Goal: Task Accomplishment & Management: Manage account settings

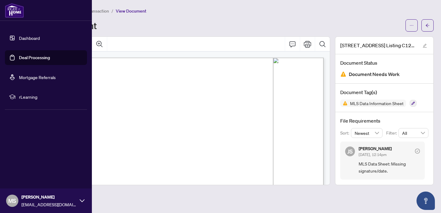
click at [19, 56] on link "Deal Processing" at bounding box center [34, 58] width 31 height 6
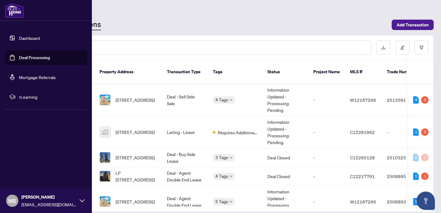
click at [19, 57] on link "Deal Processing" at bounding box center [34, 58] width 31 height 6
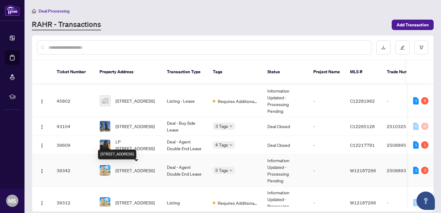
scroll to position [32, 0]
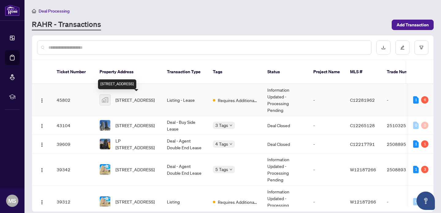
click at [137, 101] on span "[STREET_ADDRESS]" at bounding box center [134, 99] width 39 height 7
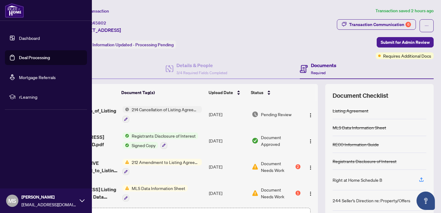
click at [19, 55] on link "Deal Processing" at bounding box center [34, 58] width 31 height 6
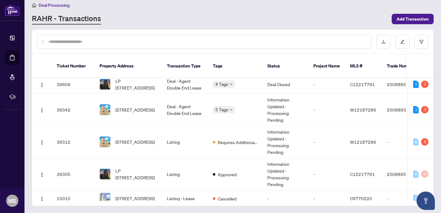
scroll to position [96, 0]
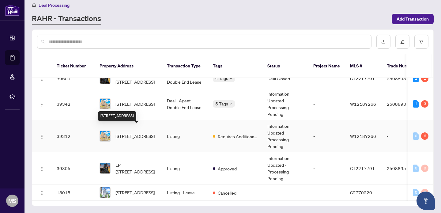
click at [127, 133] on span "[STREET_ADDRESS]" at bounding box center [134, 136] width 39 height 7
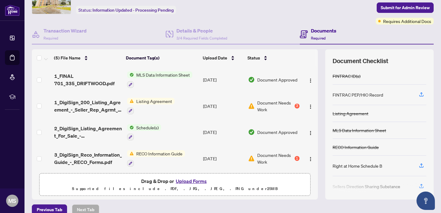
scroll to position [35, 0]
click at [290, 103] on span "Document Needs Work" at bounding box center [275, 105] width 36 height 13
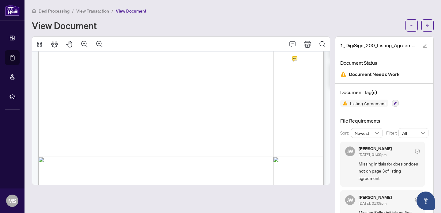
scroll to position [134, 0]
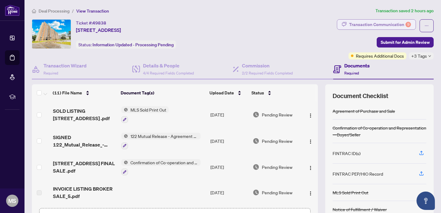
click at [388, 24] on div "Transaction Communication 9" at bounding box center [380, 25] width 62 height 10
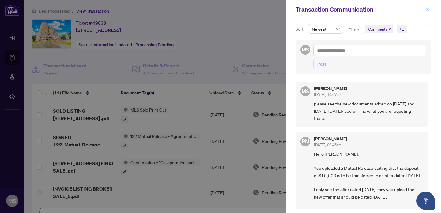
click at [426, 8] on icon "close" at bounding box center [427, 9] width 3 height 3
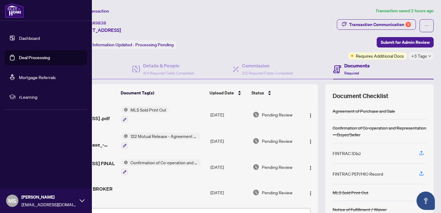
click at [19, 59] on link "Deal Processing" at bounding box center [34, 58] width 31 height 6
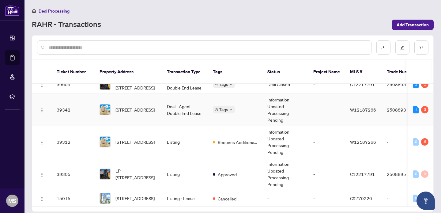
scroll to position [96, 0]
click at [135, 138] on span "[STREET_ADDRESS]" at bounding box center [134, 141] width 39 height 7
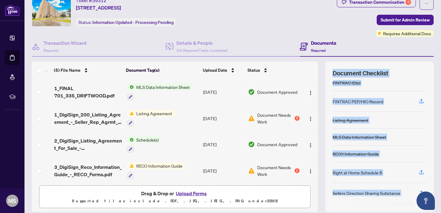
scroll to position [43, 0]
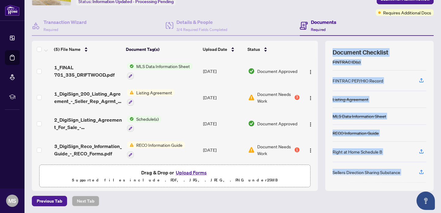
drag, startPoint x: 333, startPoint y: 95, endPoint x: 352, endPoint y: 199, distance: 105.7
click at [352, 199] on div "Deal Processing / View Transaction Transaction saved [DATE] Ticket #: 39312 [ST…" at bounding box center [232, 85] width 407 height 242
copy body "Document Checklist FINTRAC ID(s) FINTRAC PEP/HIO Record Listing Agreement MLS D…"
